Goal: Information Seeking & Learning: Find specific fact

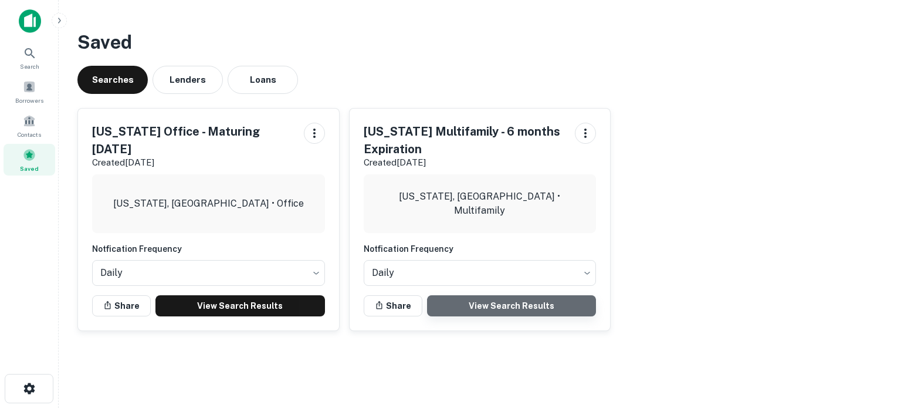
click at [510, 300] on link "View Search Results" at bounding box center [512, 305] width 170 height 21
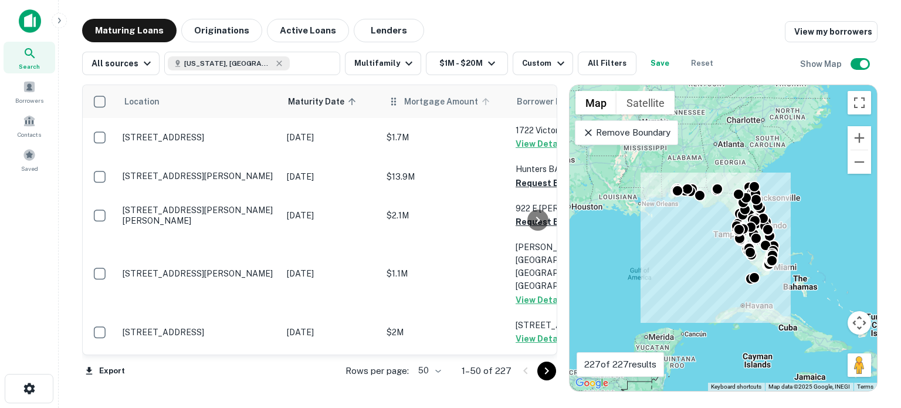
click at [434, 101] on span "Mortgage Amount" at bounding box center [448, 101] width 89 height 14
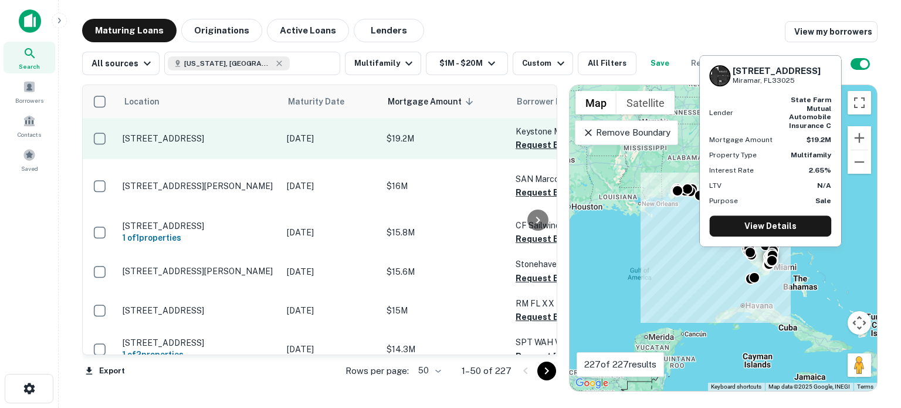
click at [238, 134] on p "[STREET_ADDRESS]" at bounding box center [199, 138] width 153 height 11
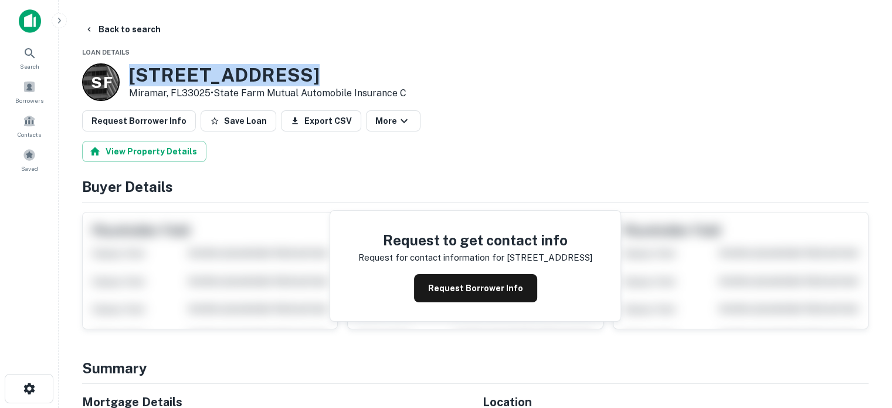
drag, startPoint x: 294, startPoint y: 72, endPoint x: 130, endPoint y: 74, distance: 163.7
click at [130, 74] on h3 "[STREET_ADDRESS]" at bounding box center [267, 75] width 277 height 22
copy h3 "[STREET_ADDRESS]"
